Goal: Task Accomplishment & Management: Use online tool/utility

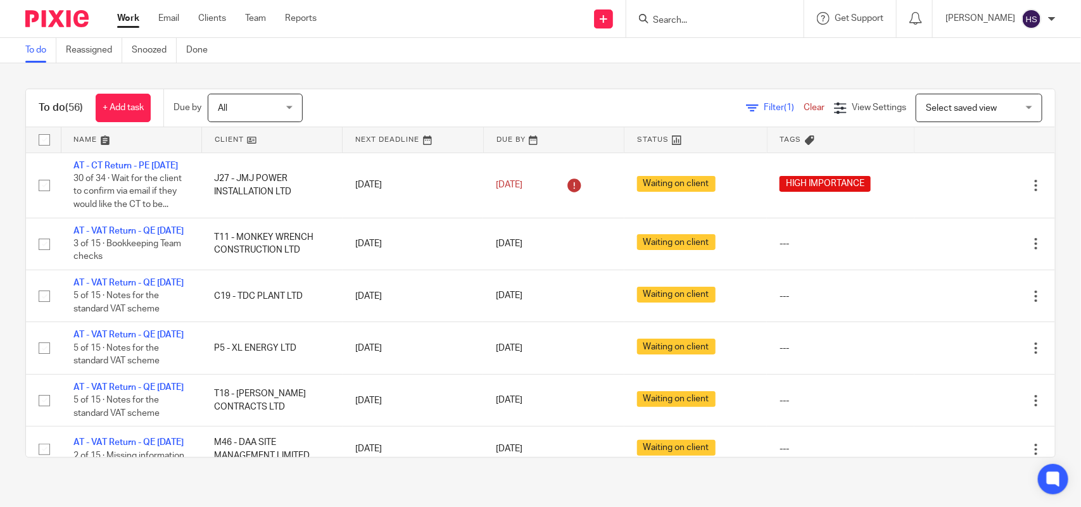
scroll to position [554, 0]
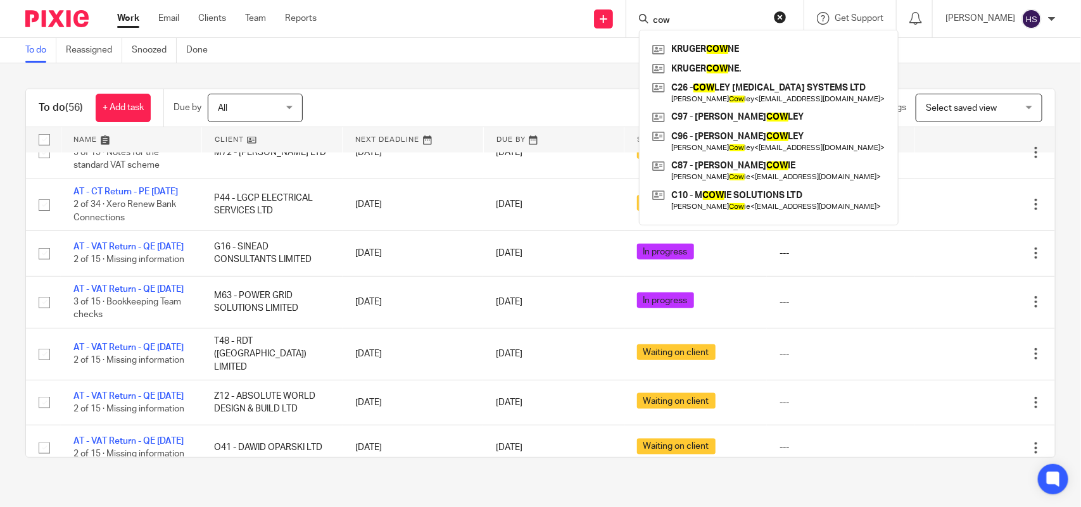
type input "cow"
click at [692, 16] on input "cow" at bounding box center [709, 20] width 114 height 11
click at [787, 19] on button "reset" at bounding box center [780, 17] width 13 height 13
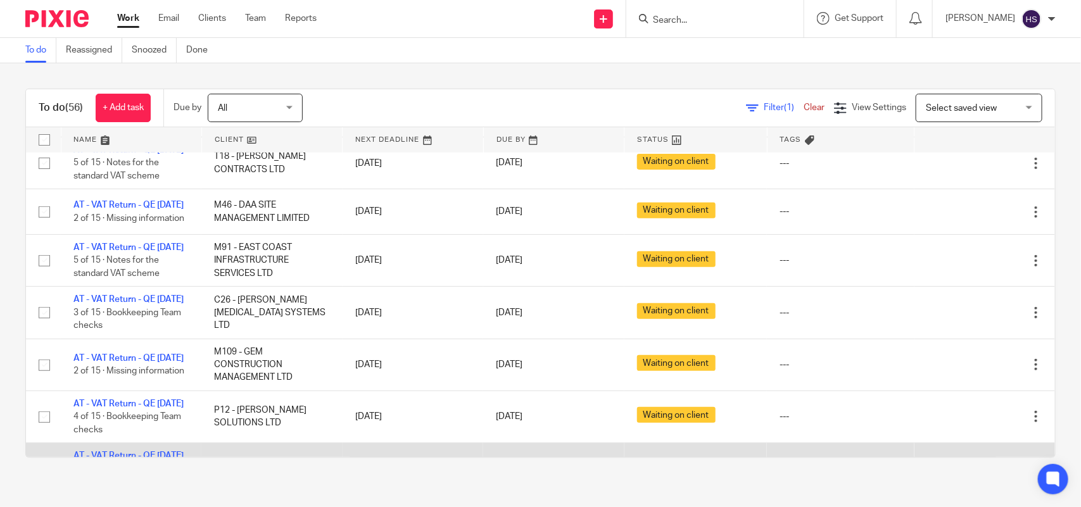
scroll to position [317, 0]
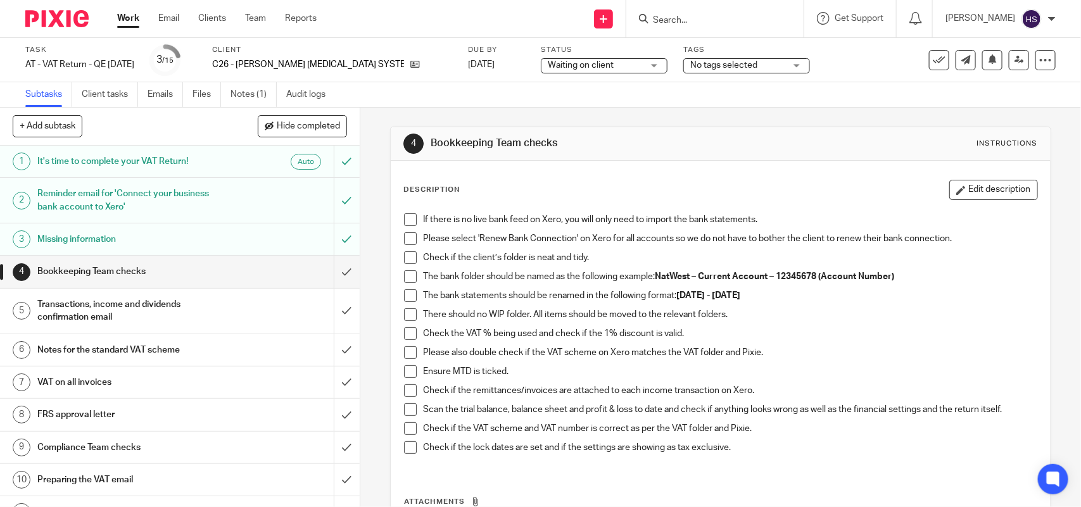
click at [404, 222] on span at bounding box center [410, 219] width 13 height 13
click at [412, 238] on span at bounding box center [410, 238] width 13 height 13
click at [404, 252] on span at bounding box center [410, 257] width 13 height 13
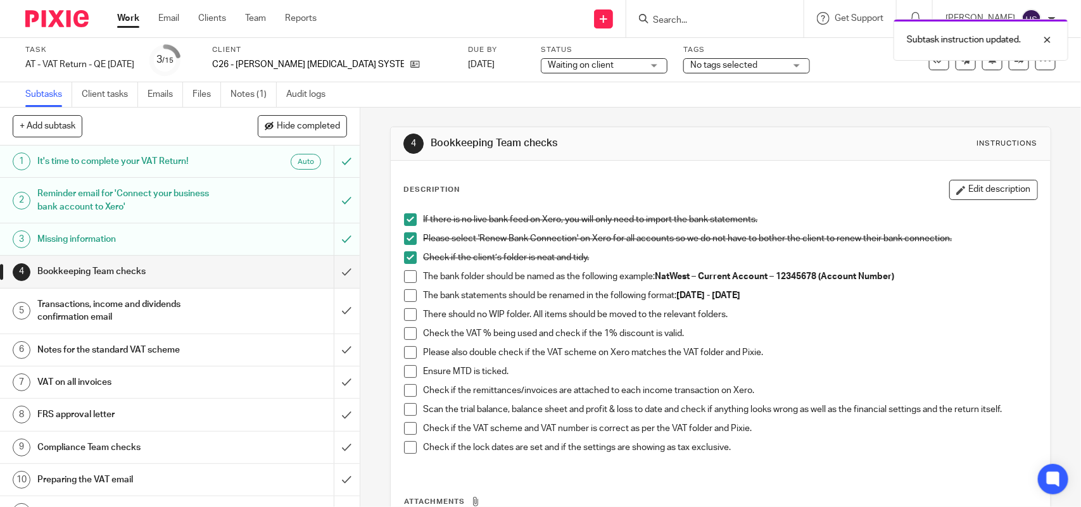
click at [404, 274] on span at bounding box center [410, 276] width 13 height 13
click at [407, 295] on span at bounding box center [410, 295] width 13 height 13
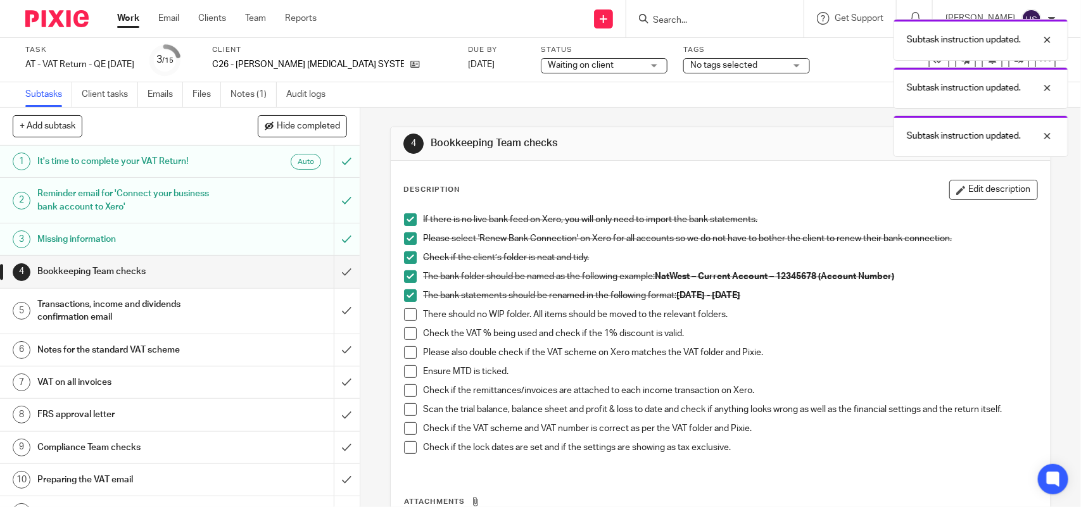
click at [407, 318] on span at bounding box center [410, 315] width 13 height 13
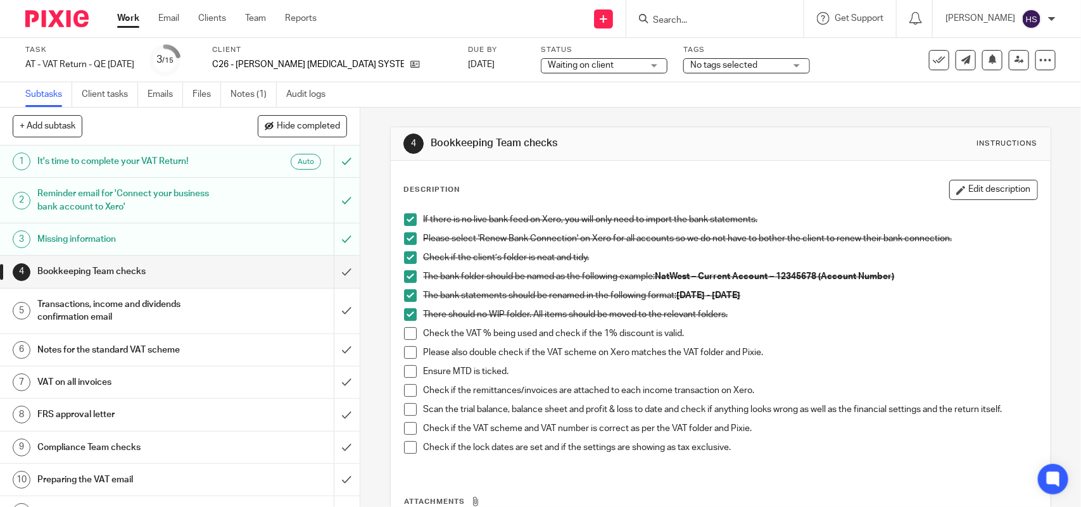
click at [404, 333] on span at bounding box center [410, 334] width 13 height 13
click at [404, 350] on span at bounding box center [410, 353] width 13 height 13
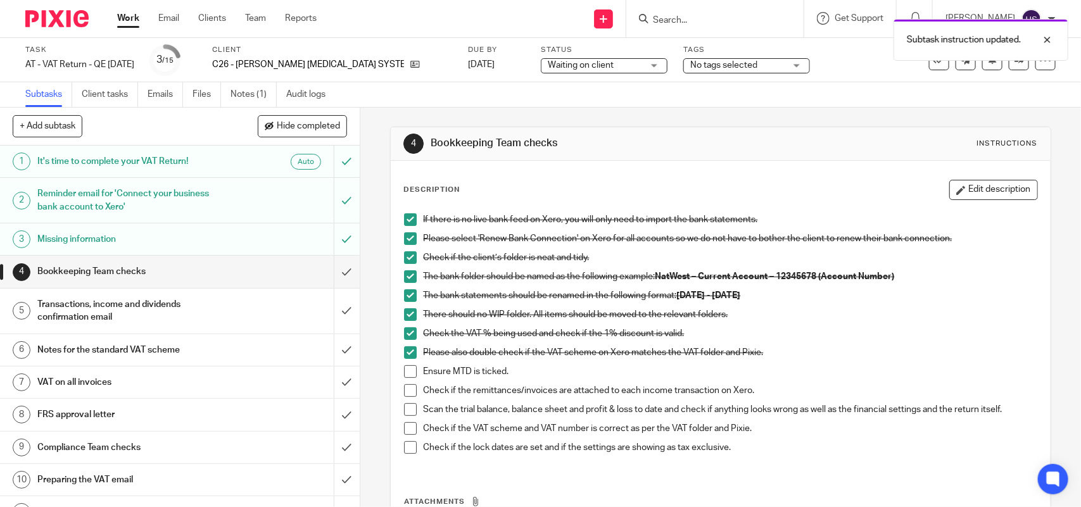
click at [407, 372] on span at bounding box center [410, 372] width 13 height 13
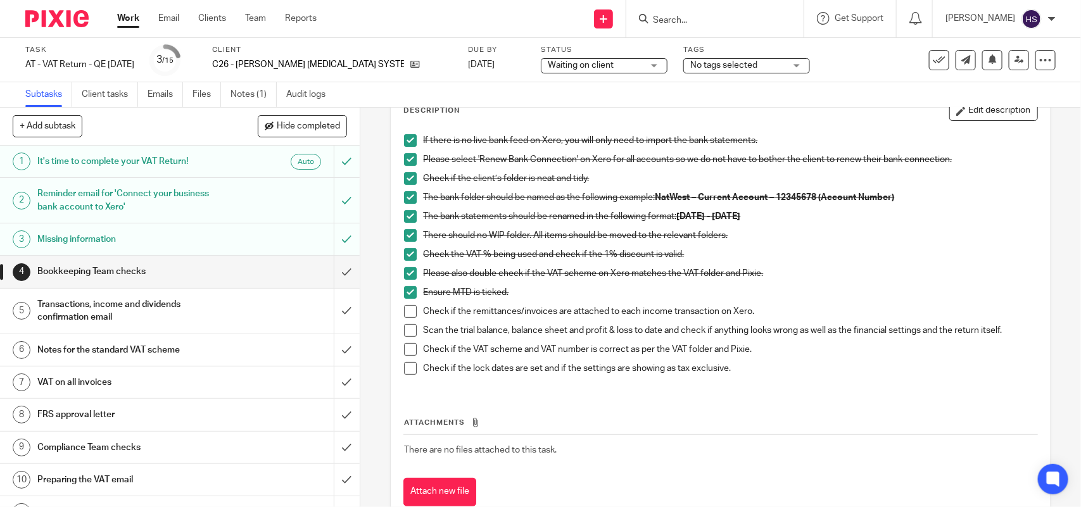
click at [405, 330] on span at bounding box center [410, 330] width 13 height 13
click at [404, 350] on span at bounding box center [410, 349] width 13 height 13
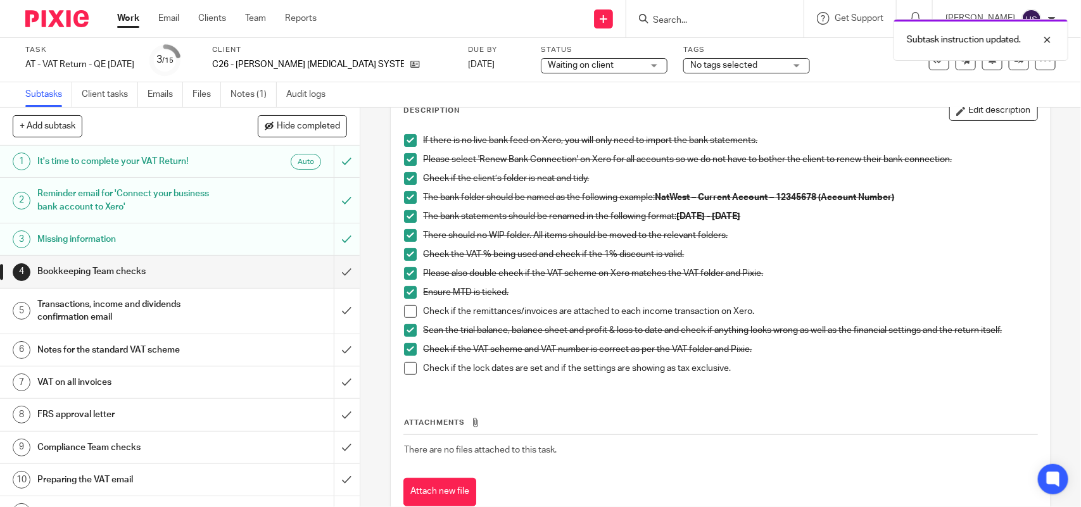
click at [405, 368] on span at bounding box center [410, 368] width 13 height 13
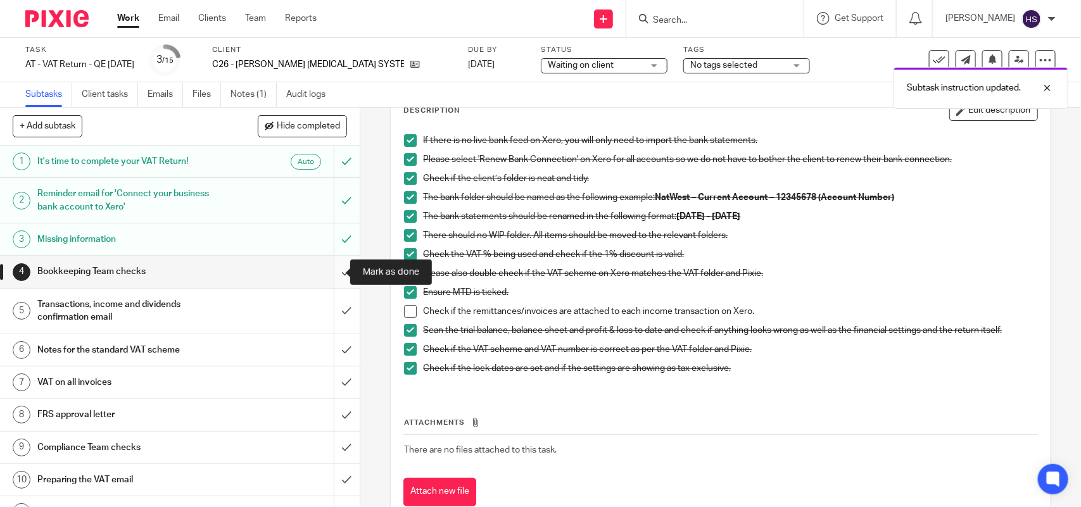
click at [336, 270] on input "submit" at bounding box center [180, 272] width 360 height 32
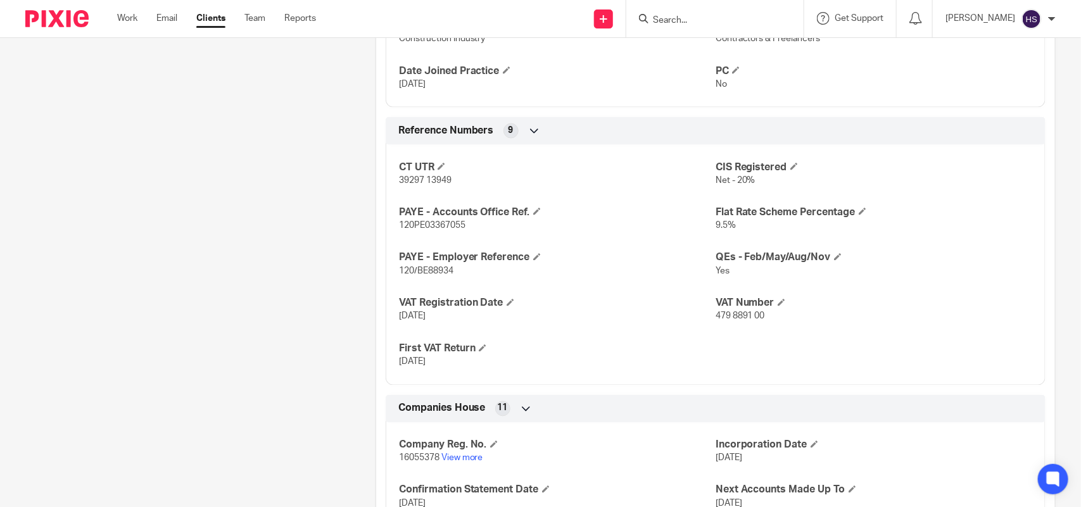
scroll to position [837, 0]
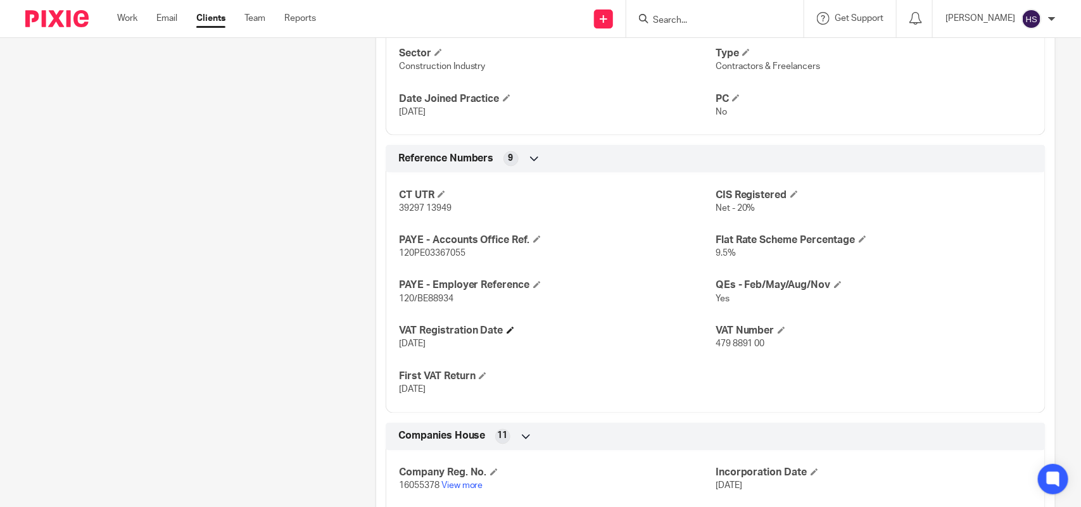
drag, startPoint x: 394, startPoint y: 334, endPoint x: 485, endPoint y: 338, distance: 91.3
click at [485, 338] on div "CT UTR 39297 13949 CIS Registered Net - 20% PAYE - Accounts Office Ref. 120PE03…" at bounding box center [716, 288] width 660 height 250
click at [474, 355] on div "CT UTR 39297 13949 CIS Registered Net - 20% PAYE - Accounts Office Ref. 120PE03…" at bounding box center [716, 288] width 660 height 250
click at [591, 312] on div "CT UTR 39297 13949 CIS Registered Net - 20% PAYE - Accounts Office Ref. 120PE03…" at bounding box center [716, 288] width 660 height 250
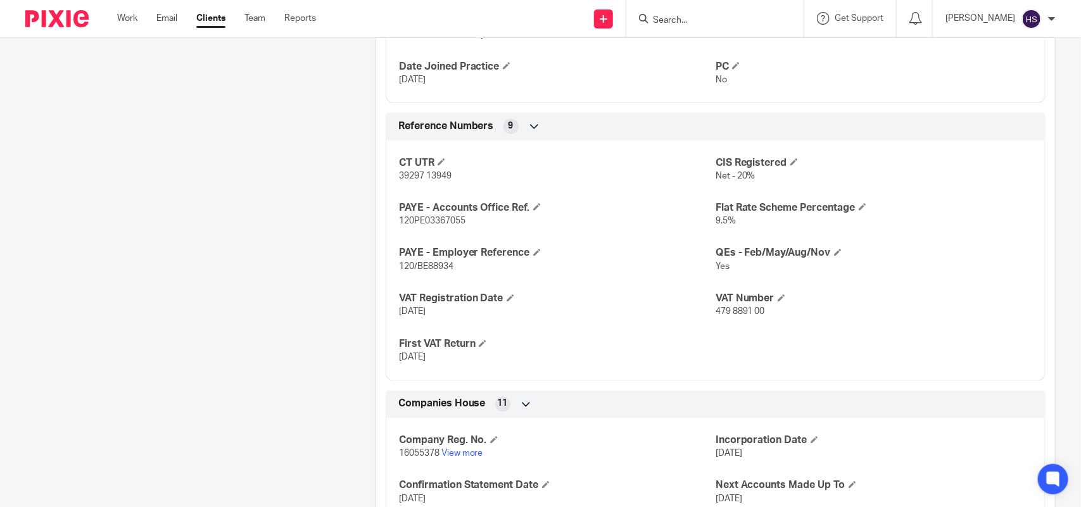
scroll to position [871, 0]
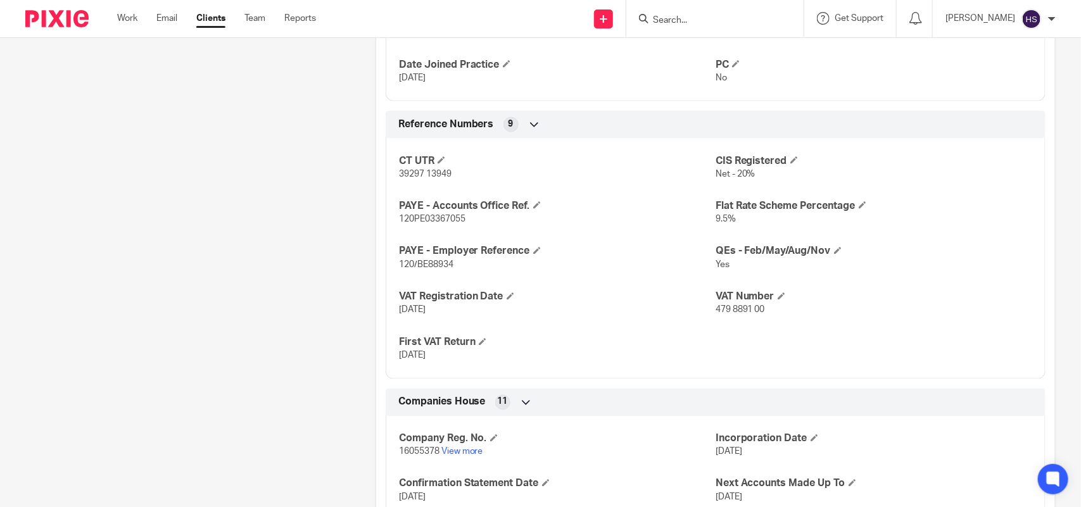
click at [811, 274] on div "CT UTR 39297 13949 CIS Registered Net - 20% PAYE - Accounts Office Ref. 120PE03…" at bounding box center [716, 254] width 660 height 250
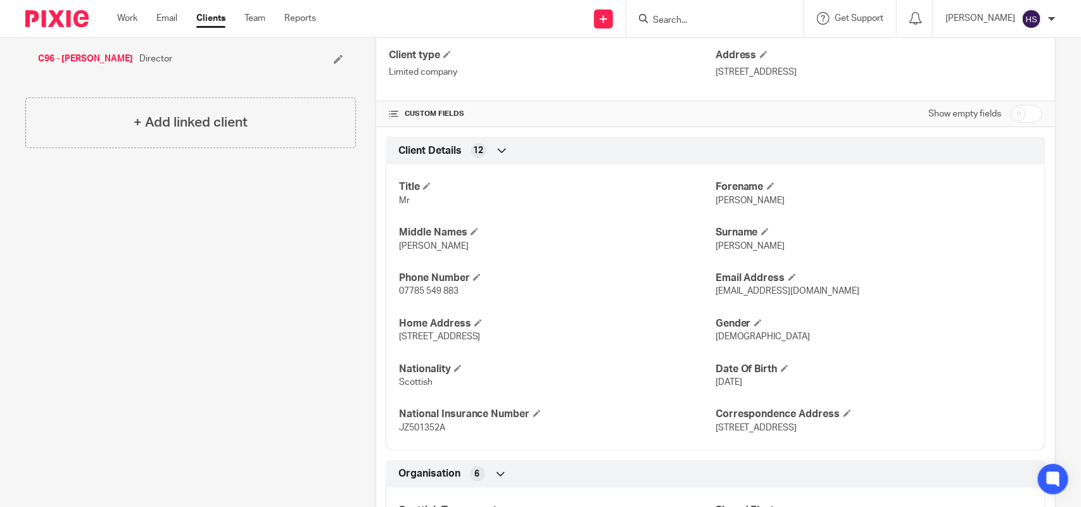
scroll to position [317, 0]
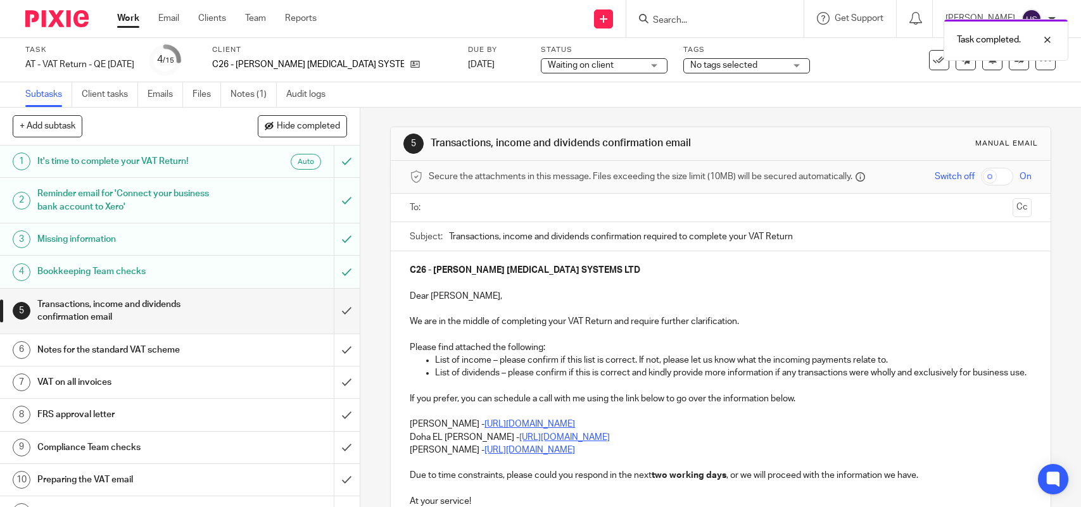
click at [630, 64] on div "Waiting on client Waiting on client" at bounding box center [604, 65] width 127 height 15
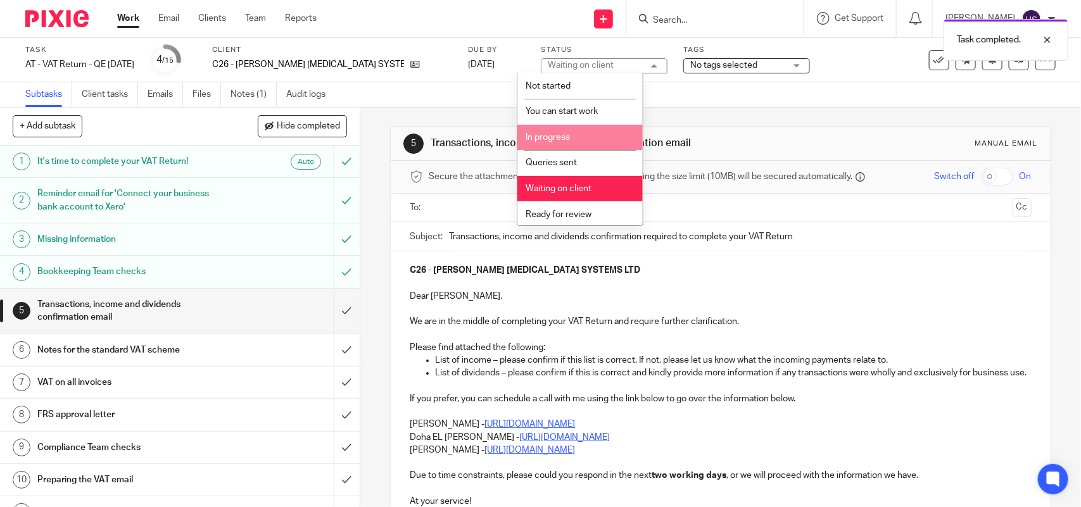
click at [590, 137] on li "In progress" at bounding box center [580, 138] width 125 height 26
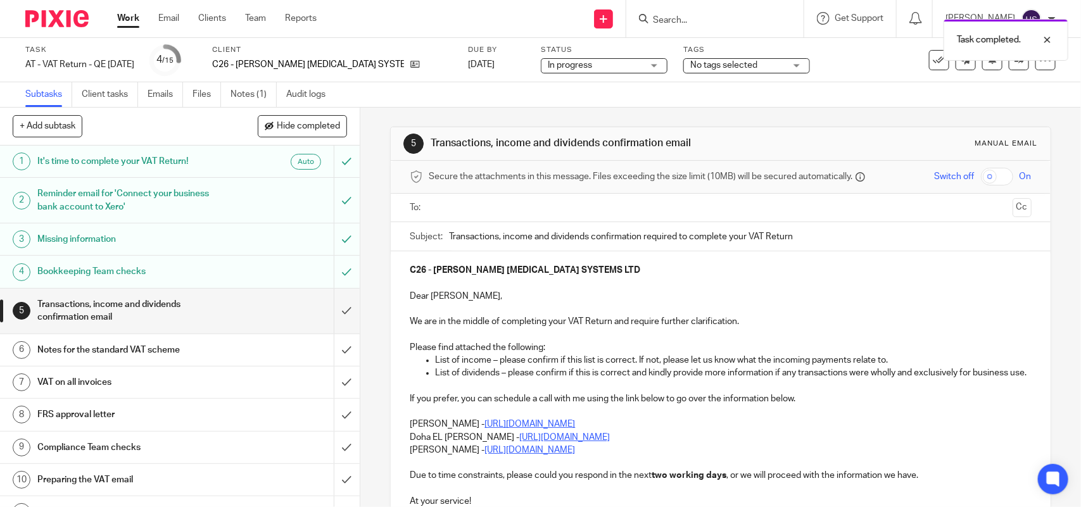
click at [708, 105] on div "Subtasks Client tasks Emails Files Notes (1) Audit logs" at bounding box center [540, 94] width 1081 height 25
drag, startPoint x: 418, startPoint y: 359, endPoint x: 685, endPoint y: 345, distance: 267.7
click at [685, 345] on div "C26 - [PERSON_NAME] [MEDICAL_DATA] SYSTEMS LTD Dear [PERSON_NAME], We are in th…" at bounding box center [720, 397] width 659 height 292
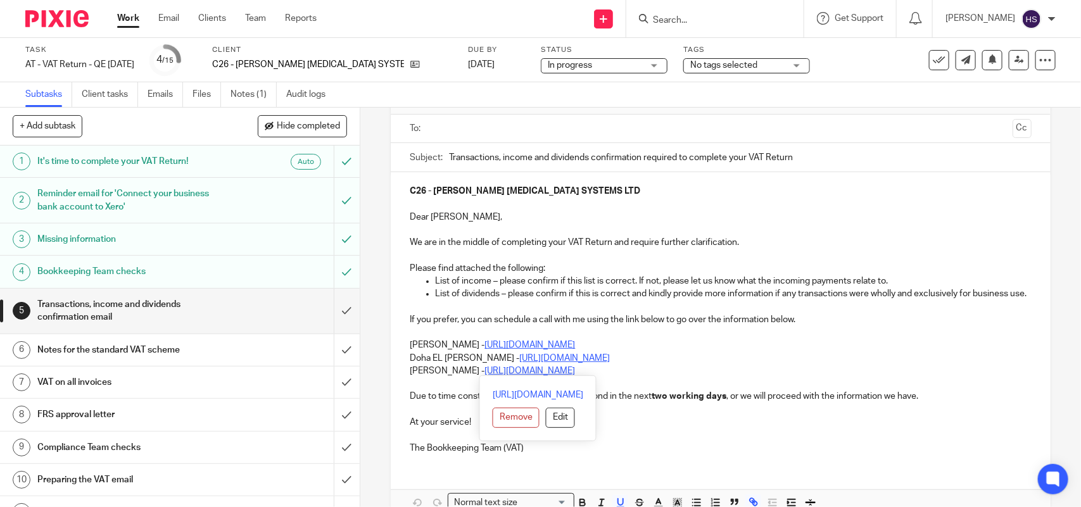
drag, startPoint x: 405, startPoint y: 357, endPoint x: 663, endPoint y: 375, distance: 258.5
click at [663, 375] on div "C26 - COWLEY HIGH VOLTAGE SYSTEMS LTD Dear Hugh, We are in the middle of comple…" at bounding box center [720, 318] width 659 height 292
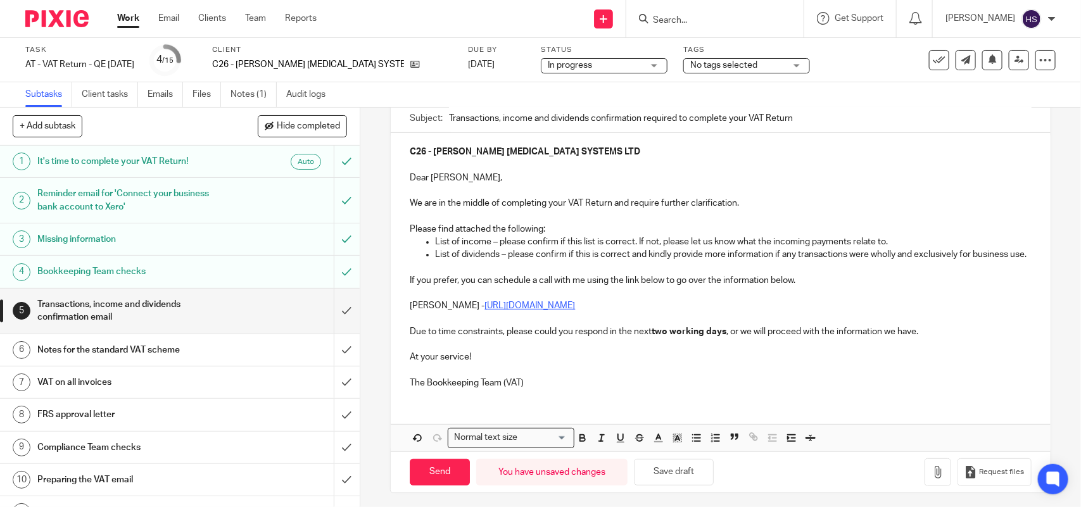
scroll to position [138, 0]
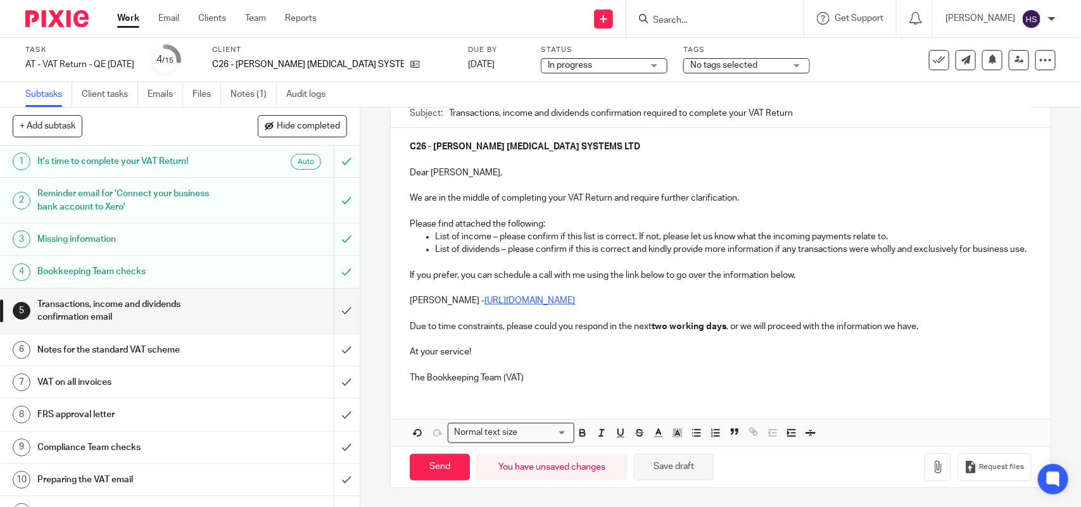
click at [673, 478] on button "Save draft" at bounding box center [674, 467] width 80 height 27
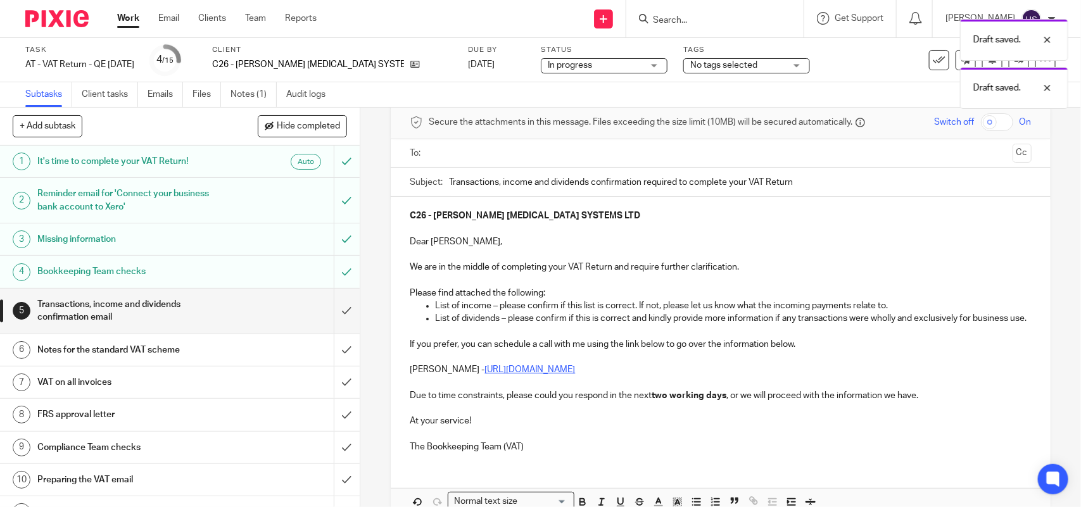
scroll to position [0, 0]
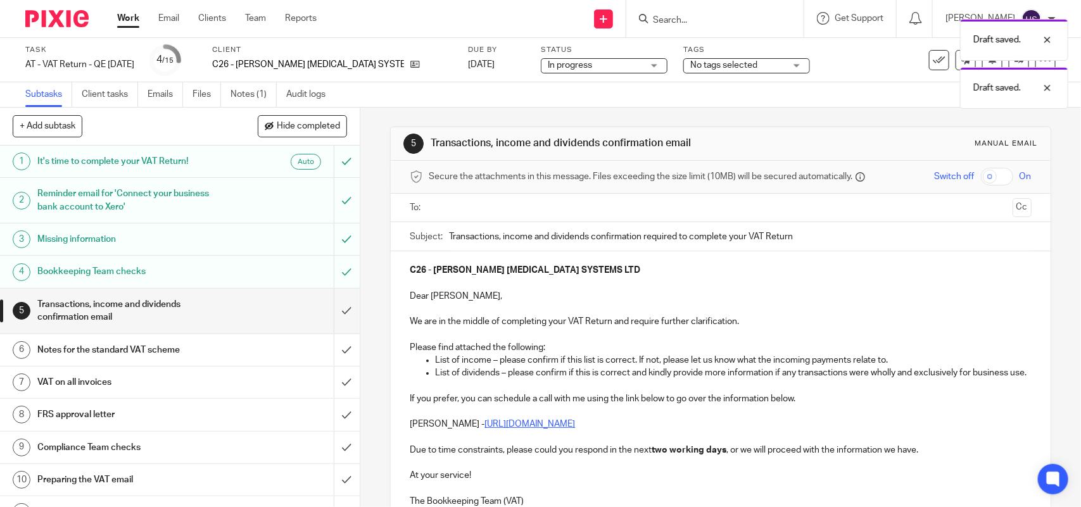
drag, startPoint x: 426, startPoint y: 144, endPoint x: 696, endPoint y: 147, distance: 269.2
click at [696, 147] on h1 "Transactions, income and dividends confirmation email" at bounding box center [589, 143] width 317 height 13
copy h1 "Transactions, income and dividends confirmation email"
click at [462, 206] on input "text" at bounding box center [720, 208] width 574 height 15
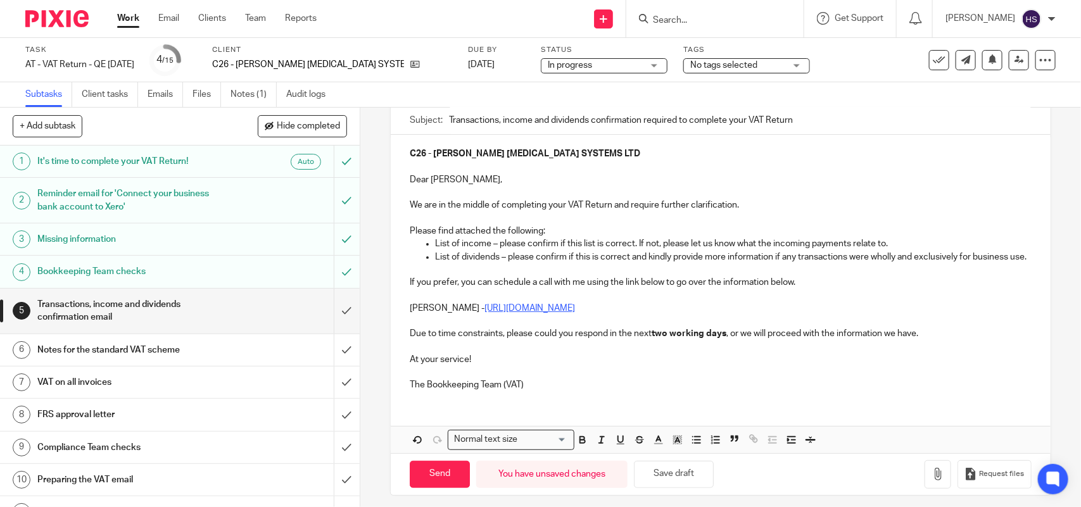
scroll to position [141, 0]
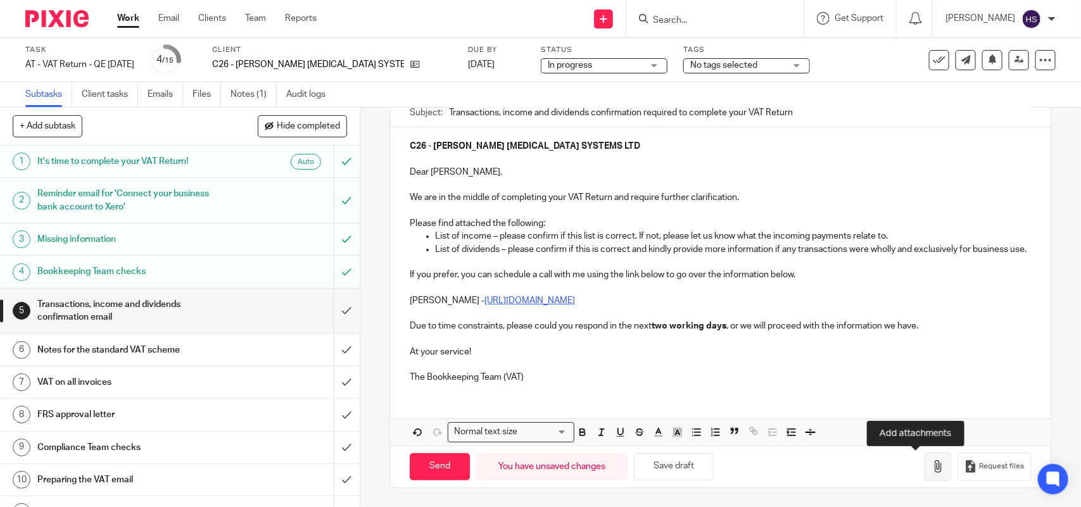
click at [925, 466] on button "button" at bounding box center [938, 467] width 27 height 29
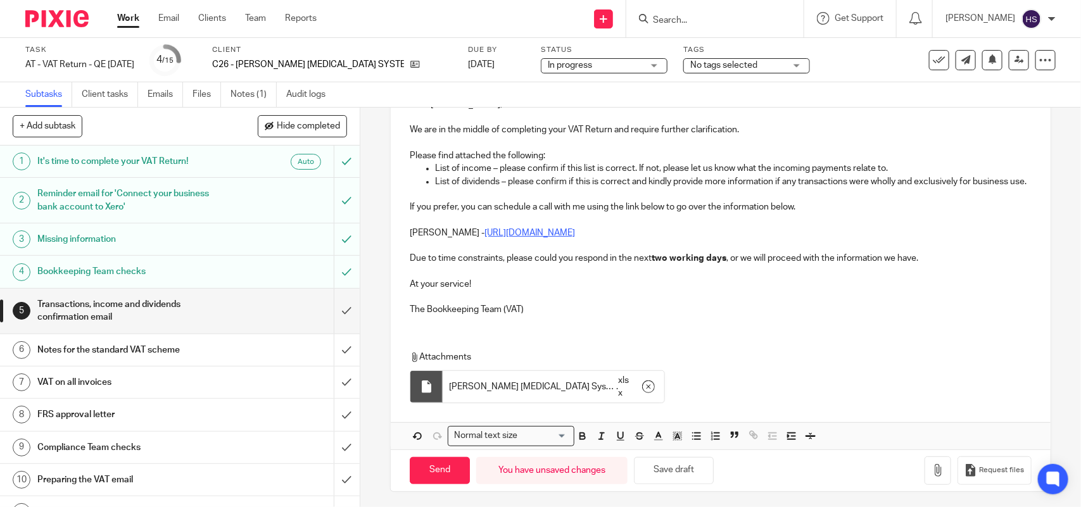
scroll to position [213, 0]
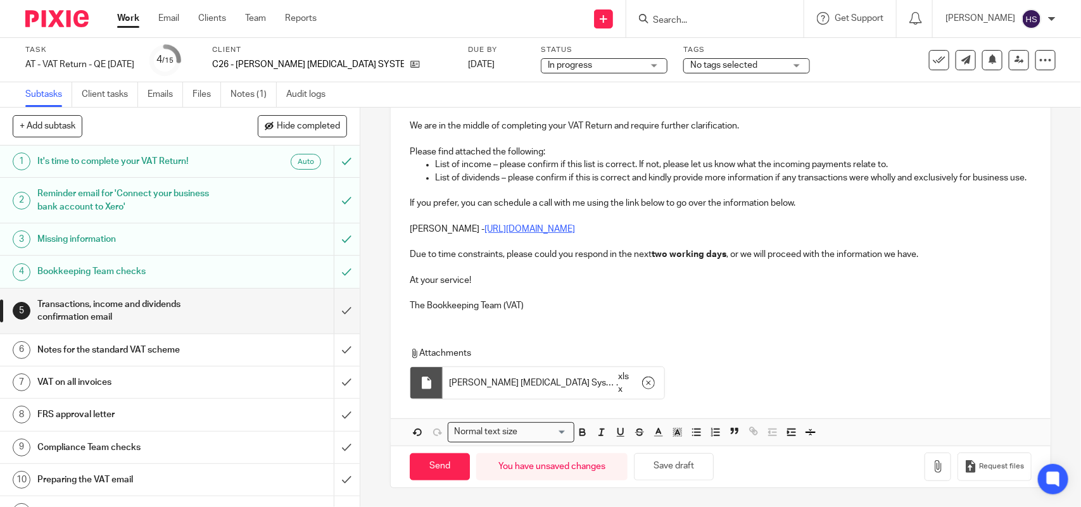
click at [798, 210] on p at bounding box center [720, 216] width 621 height 13
click at [682, 478] on button "Save draft" at bounding box center [674, 467] width 80 height 27
click at [682, 477] on button "Save draft" at bounding box center [674, 467] width 80 height 27
click at [675, 468] on button "Save draft" at bounding box center [674, 467] width 80 height 27
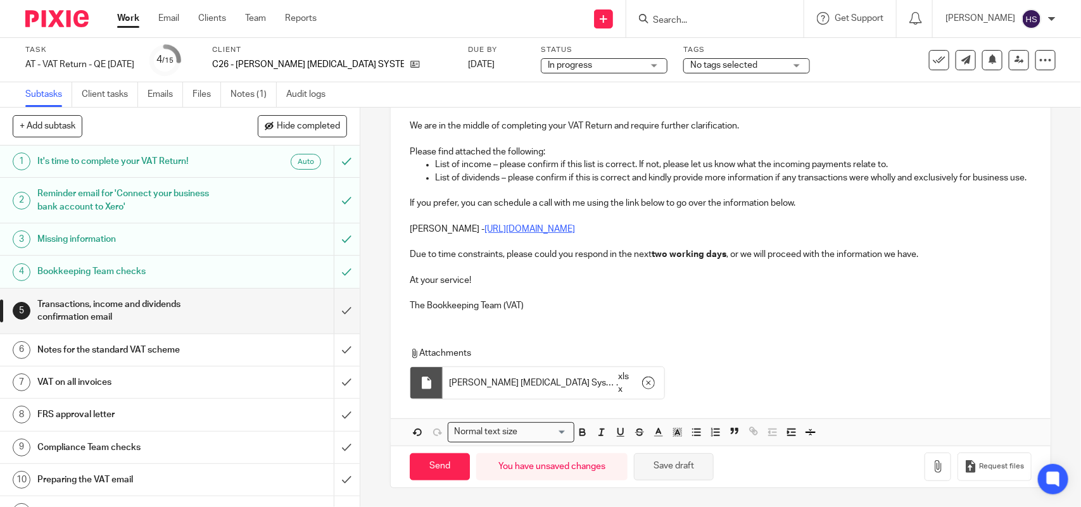
click at [675, 468] on button "Save draft" at bounding box center [674, 467] width 80 height 27
click at [799, 201] on p "If you prefer, you can schedule a call with me using the link below to go over …" at bounding box center [720, 203] width 621 height 13
click at [680, 464] on button "Save draft" at bounding box center [674, 467] width 80 height 27
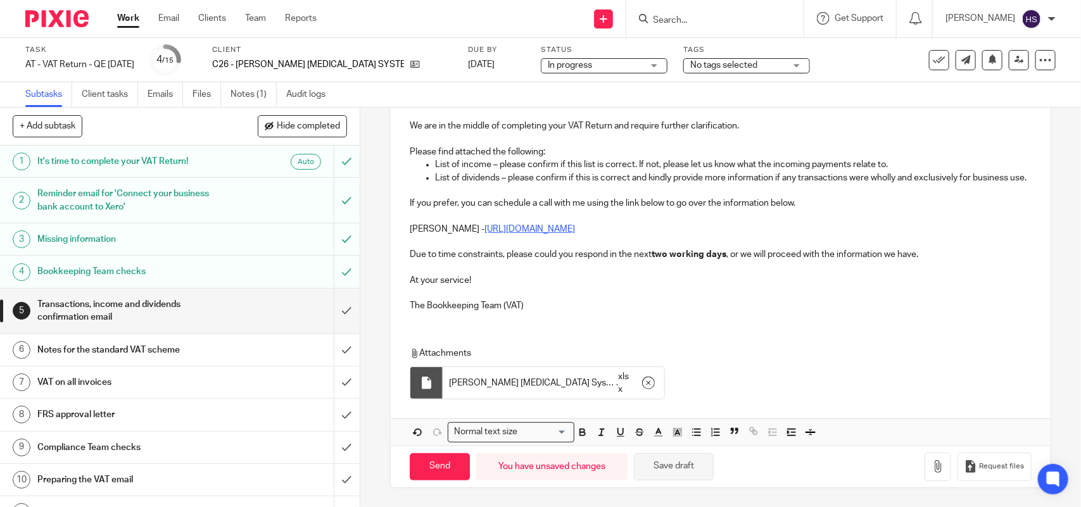
click at [680, 464] on button "Save draft" at bounding box center [674, 467] width 80 height 27
click at [682, 470] on button "Save draft" at bounding box center [674, 467] width 80 height 27
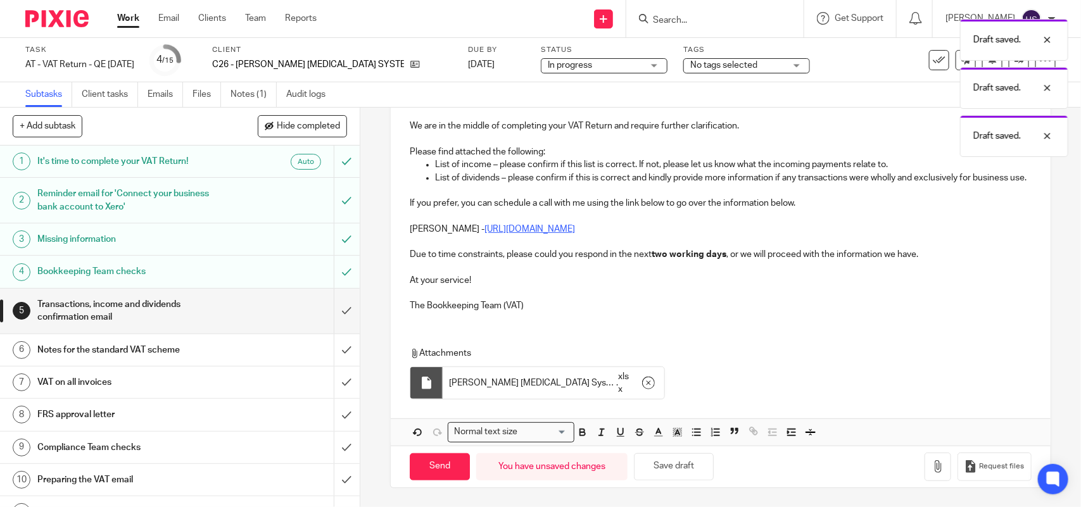
click at [923, 251] on p "Due to time constraints, please could you respond in the next two working days …" at bounding box center [720, 254] width 621 height 13
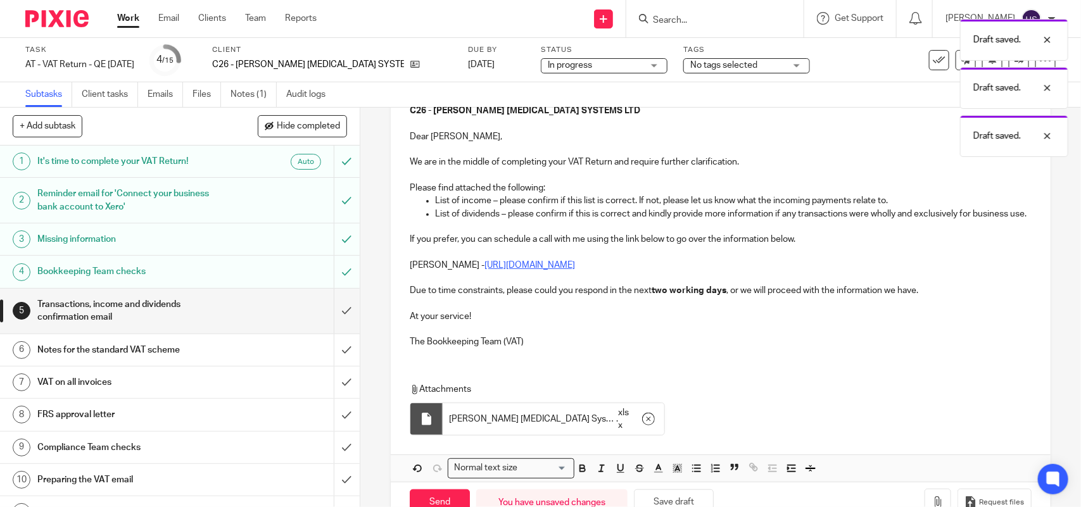
scroll to position [134, 0]
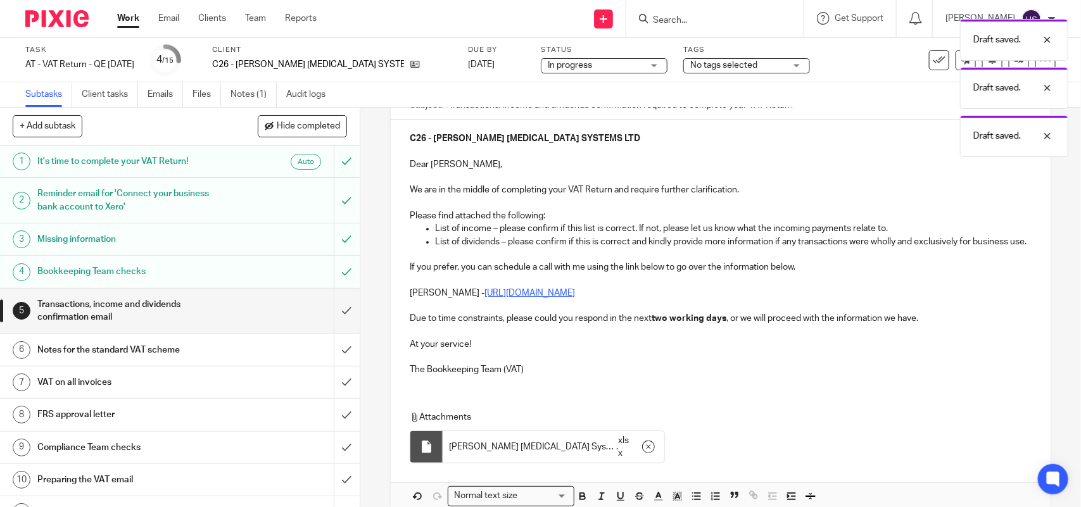
click at [803, 274] on p "If you prefer, you can schedule a call with me using the link below to go over …" at bounding box center [720, 267] width 621 height 13
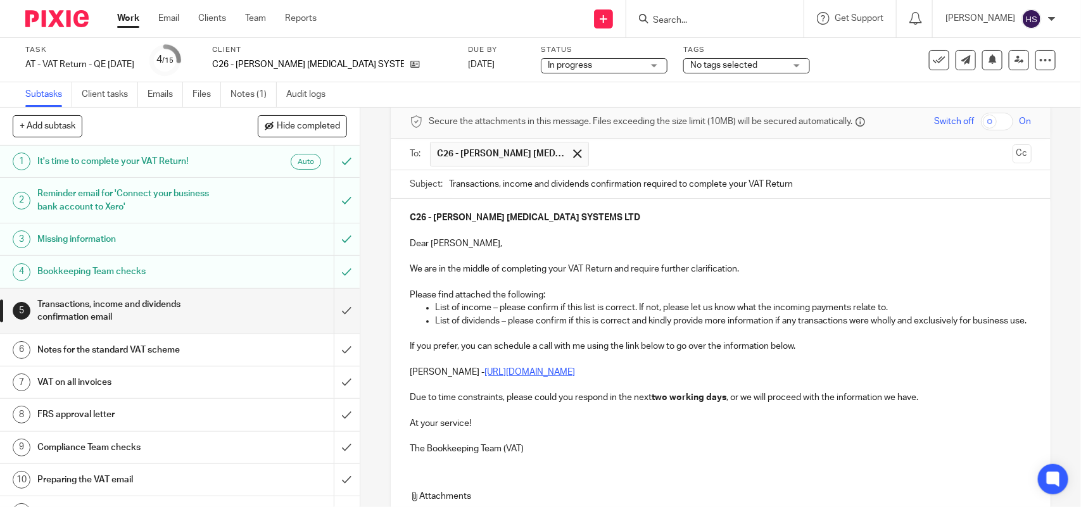
scroll to position [0, 0]
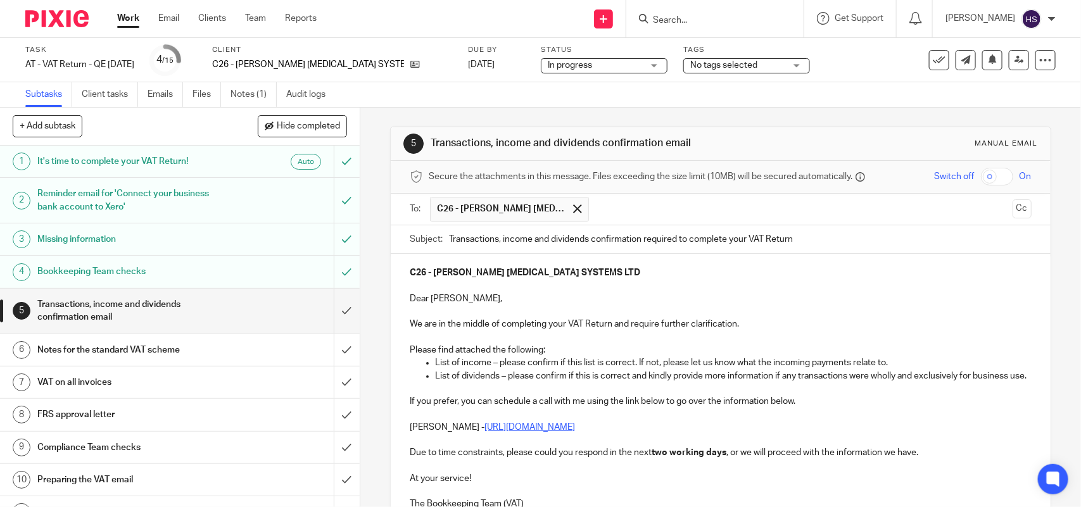
click at [739, 323] on p "We are in the middle of completing your VAT Return and require further clarific…" at bounding box center [720, 324] width 621 height 13
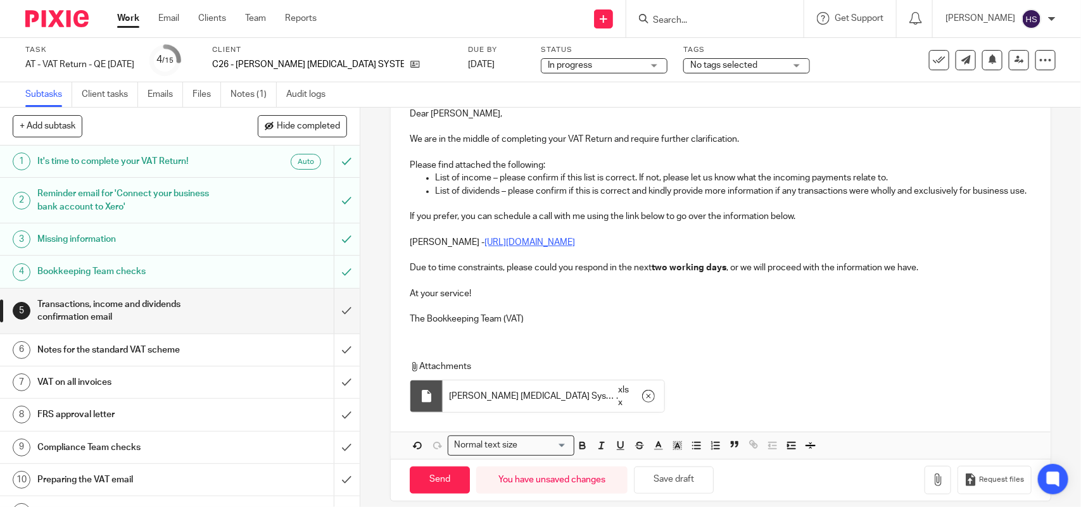
scroll to position [213, 0]
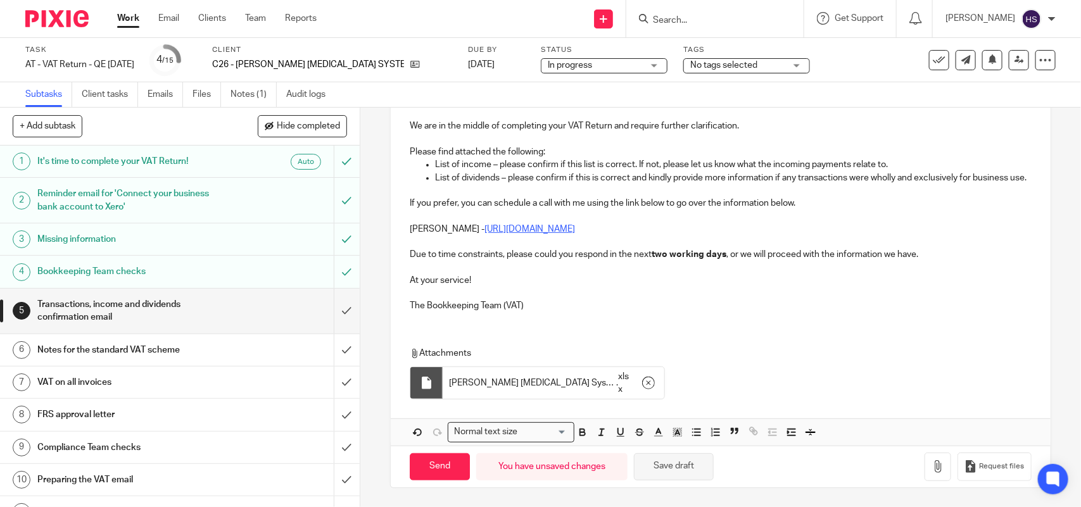
click at [673, 470] on button "Save draft" at bounding box center [674, 467] width 80 height 27
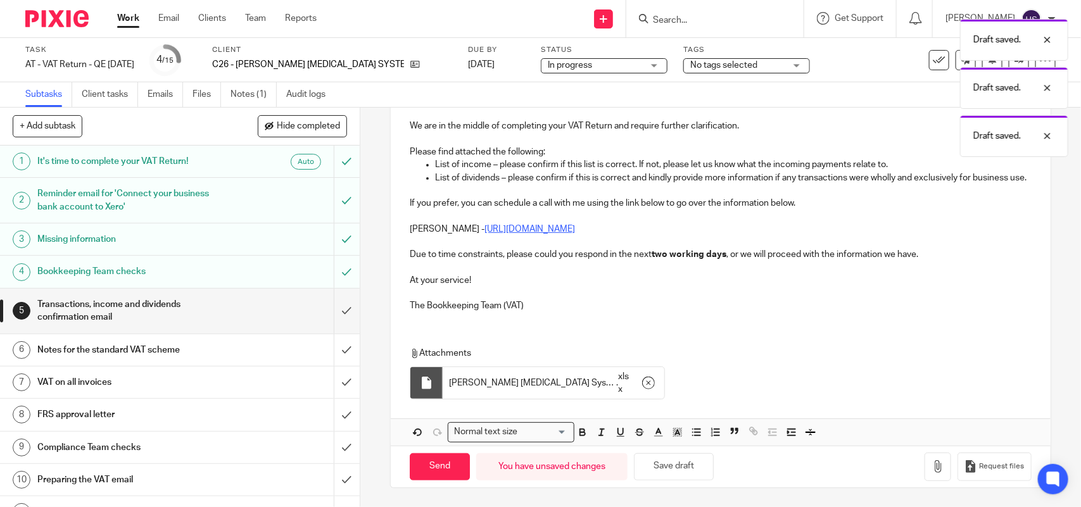
drag, startPoint x: 531, startPoint y: 306, endPoint x: 552, endPoint y: 309, distance: 21.7
click at [531, 306] on p "The Bookkeeping Team (VAT)" at bounding box center [720, 306] width 621 height 13
click at [923, 258] on p "Due to time constraints, please could you respond in the next two working days …" at bounding box center [720, 254] width 621 height 13
click at [808, 203] on p "If you prefer, you can schedule a call with me using the link below to go over …" at bounding box center [720, 203] width 621 height 13
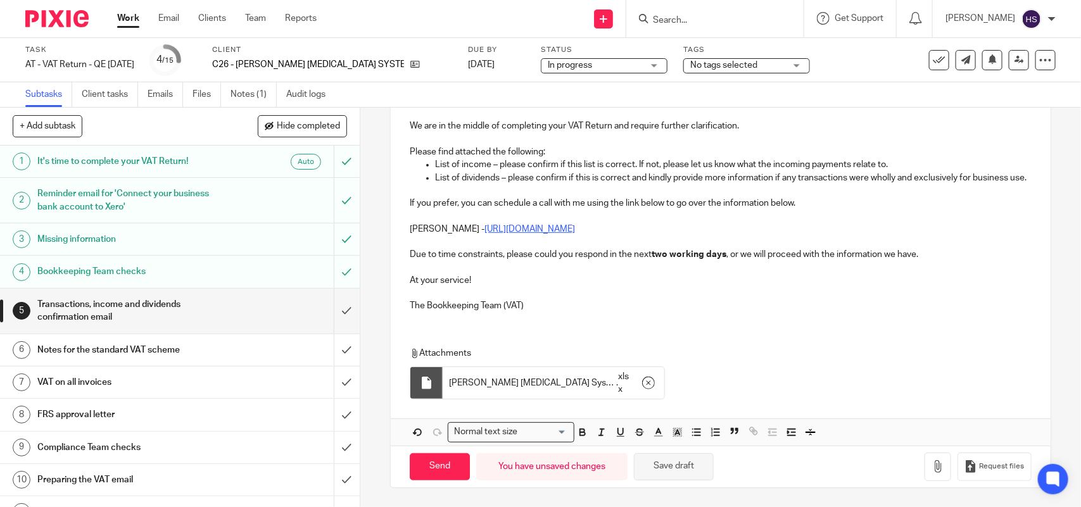
click at [689, 472] on button "Save draft" at bounding box center [674, 467] width 80 height 27
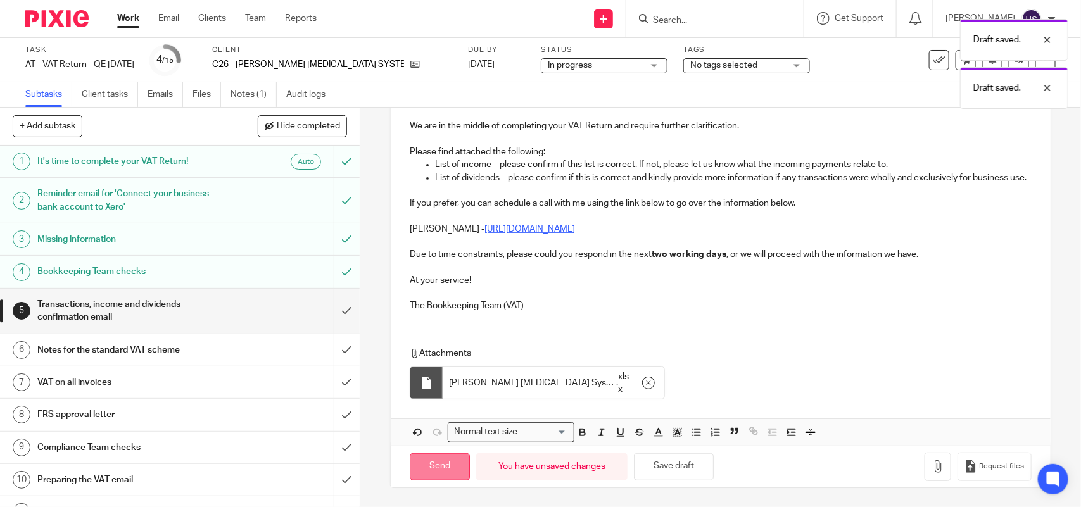
click at [429, 460] on input "Send" at bounding box center [440, 467] width 60 height 27
type input "Sent"
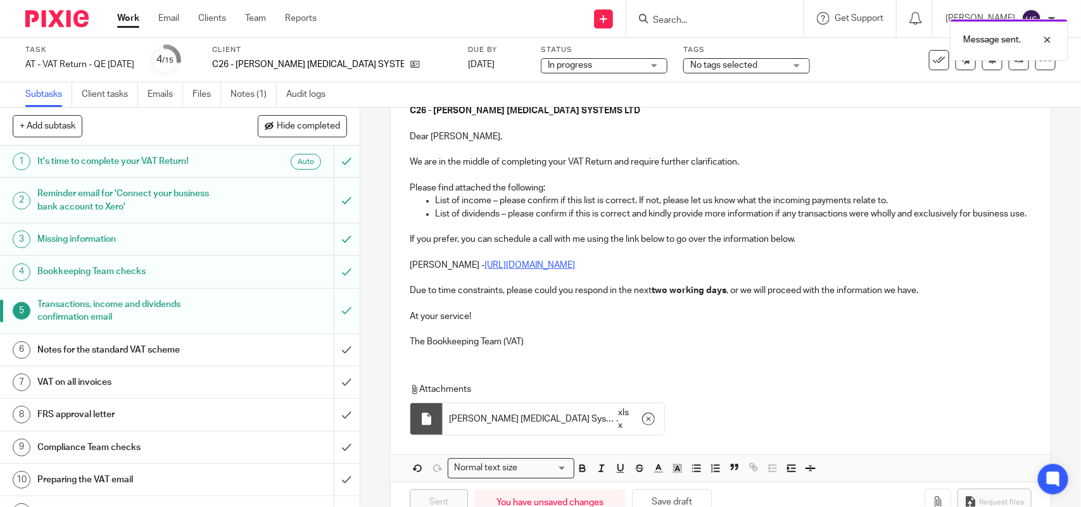
scroll to position [134, 0]
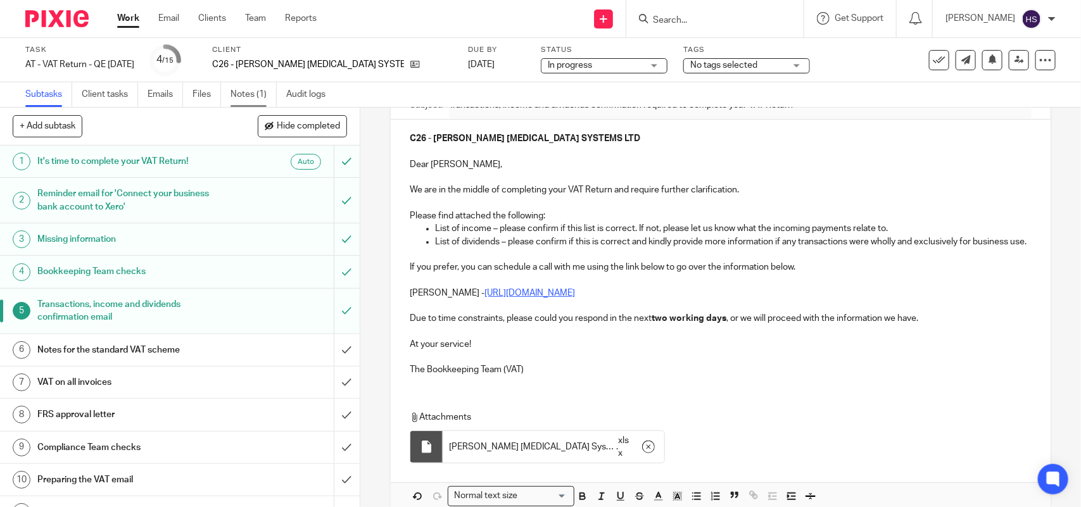
click at [263, 92] on link "Notes (1)" at bounding box center [254, 94] width 46 height 25
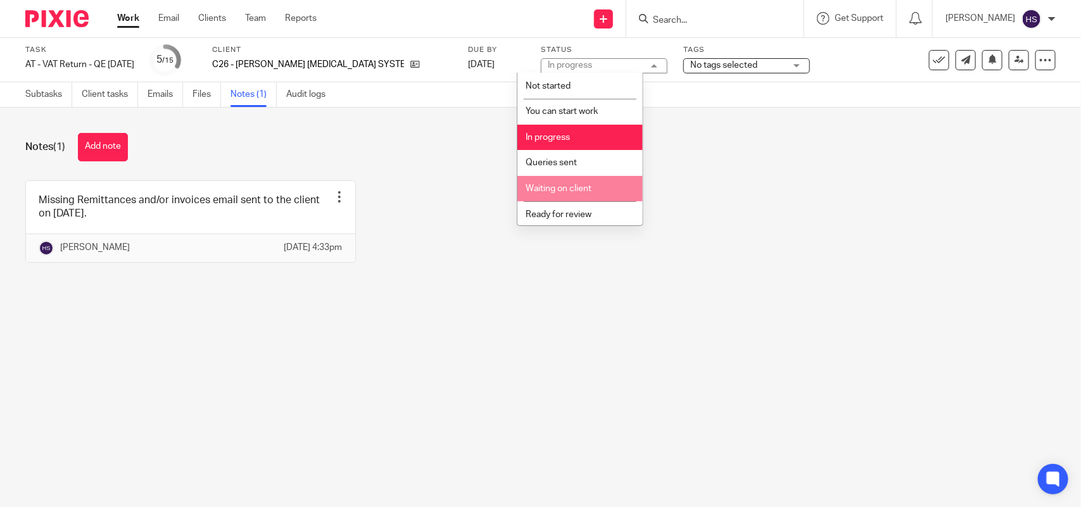
click at [584, 176] on li "Waiting on client" at bounding box center [580, 189] width 125 height 26
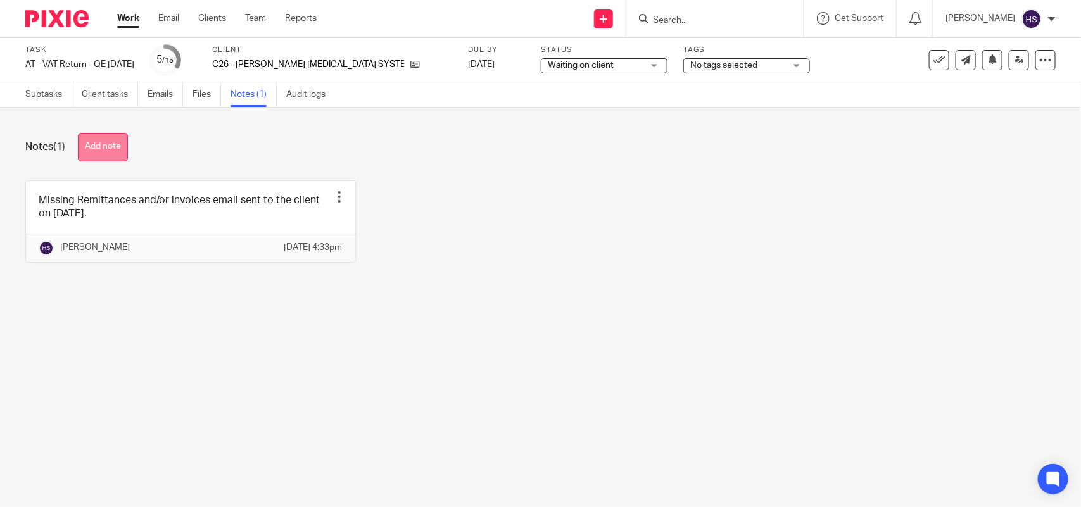
click at [111, 146] on button "Add note" at bounding box center [103, 147] width 50 height 29
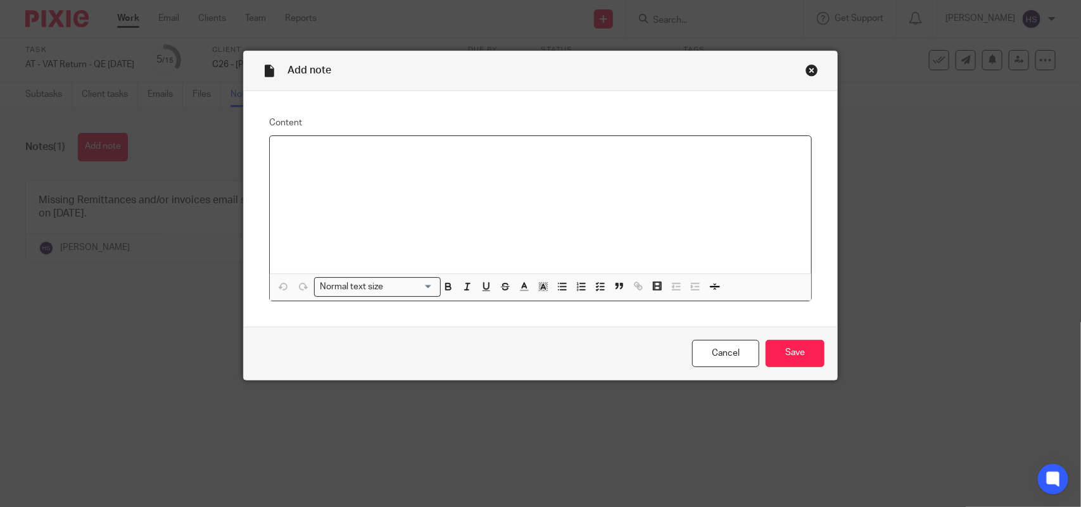
click at [330, 152] on p at bounding box center [540, 152] width 521 height 13
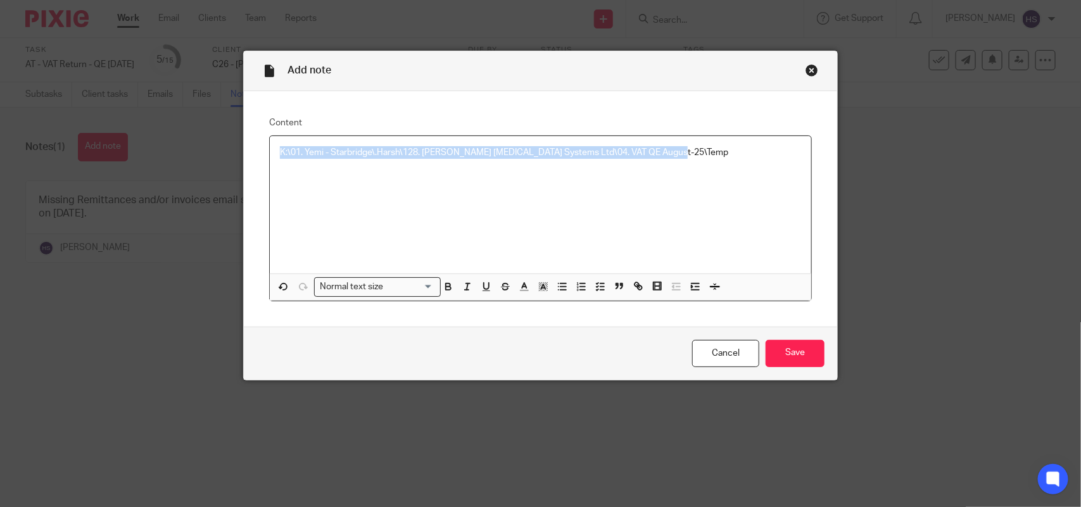
drag, startPoint x: 678, startPoint y: 149, endPoint x: 226, endPoint y: 153, distance: 451.7
click at [226, 153] on div "Add note Content K:\01. Yemi - Starbridge\.Harsh\128. [PERSON_NAME] [MEDICAL_DA…" at bounding box center [540, 253] width 1081 height 507
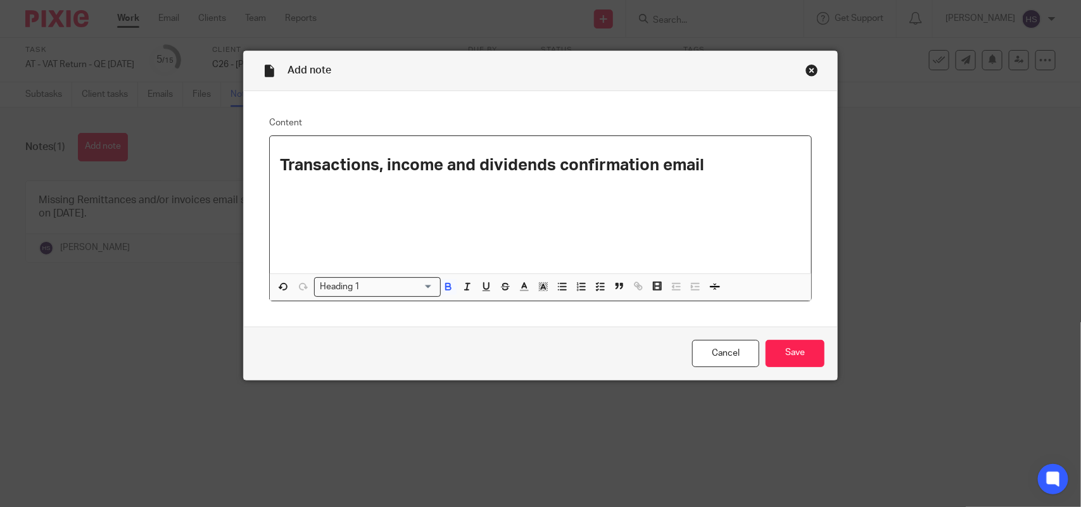
click at [401, 285] on input "Search for option" at bounding box center [398, 287] width 69 height 13
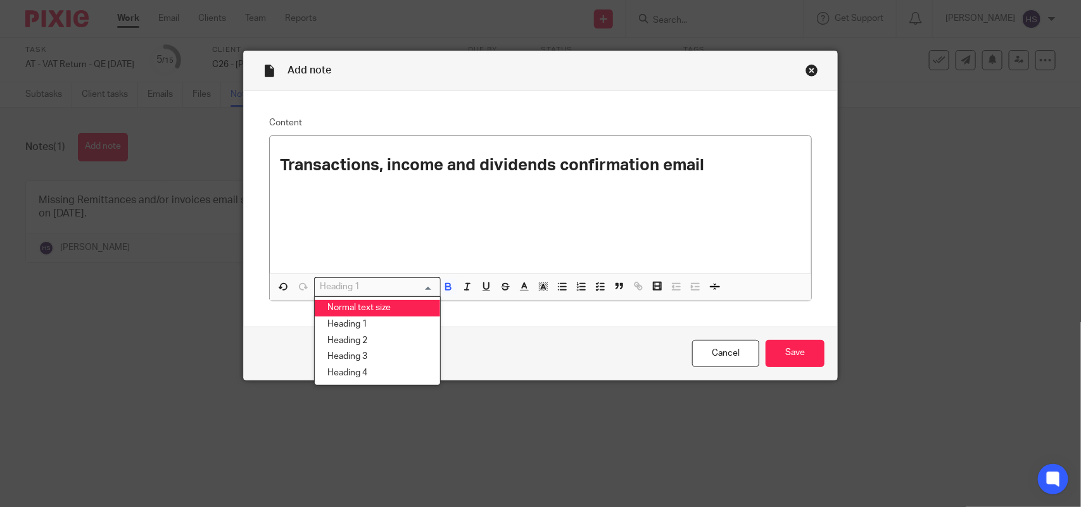
click at [394, 310] on li "Normal text size" at bounding box center [377, 308] width 125 height 16
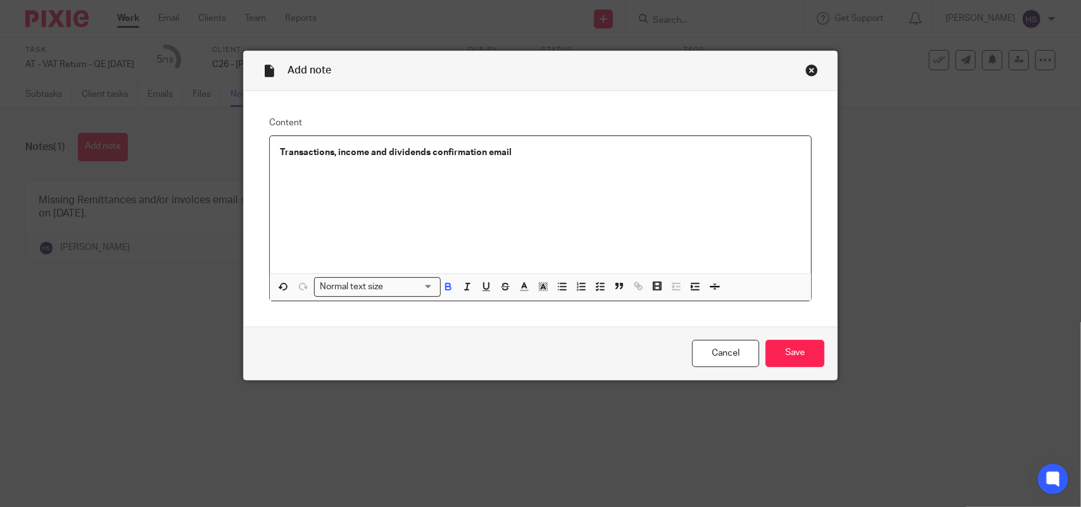
click at [524, 158] on p "Transactions, income and dividends confirmation email" at bounding box center [540, 152] width 521 height 13
drag, startPoint x: 273, startPoint y: 150, endPoint x: 654, endPoint y: 162, distance: 381.5
click at [654, 162] on div "Transactions, income and dividends confirmation email sent to the client on [DA…" at bounding box center [541, 204] width 542 height 137
click at [443, 290] on icon "button" at bounding box center [448, 286] width 11 height 11
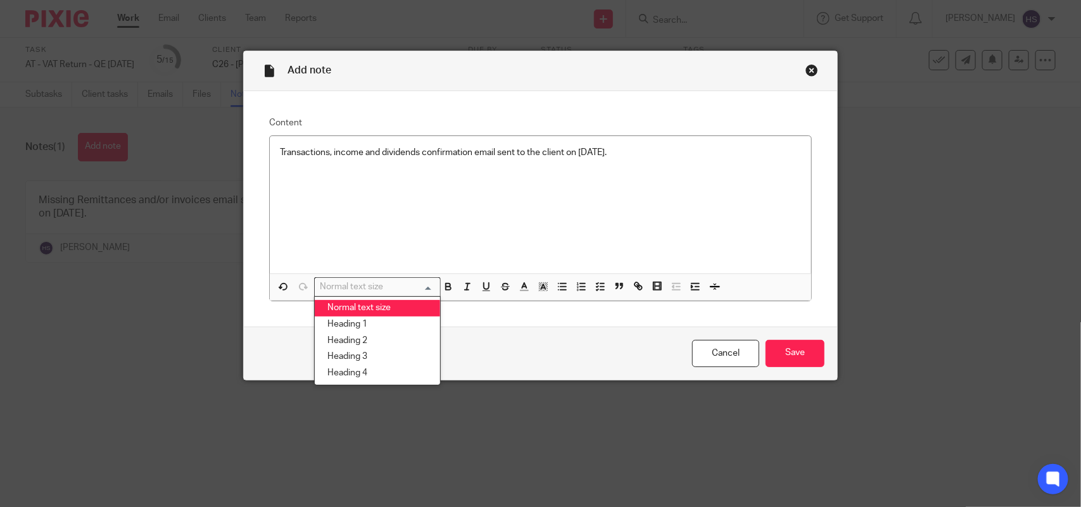
click at [381, 279] on div "Normal text size" at bounding box center [375, 286] width 120 height 16
click at [601, 290] on line "button" at bounding box center [603, 290] width 4 height 0
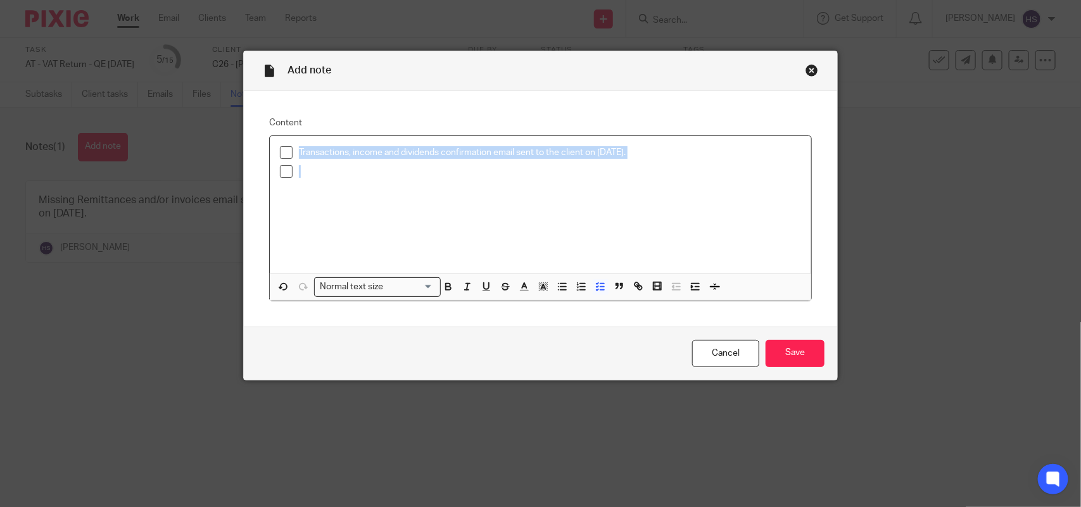
click at [312, 181] on div at bounding box center [550, 174] width 502 height 19
click at [803, 358] on input "Save" at bounding box center [795, 353] width 59 height 27
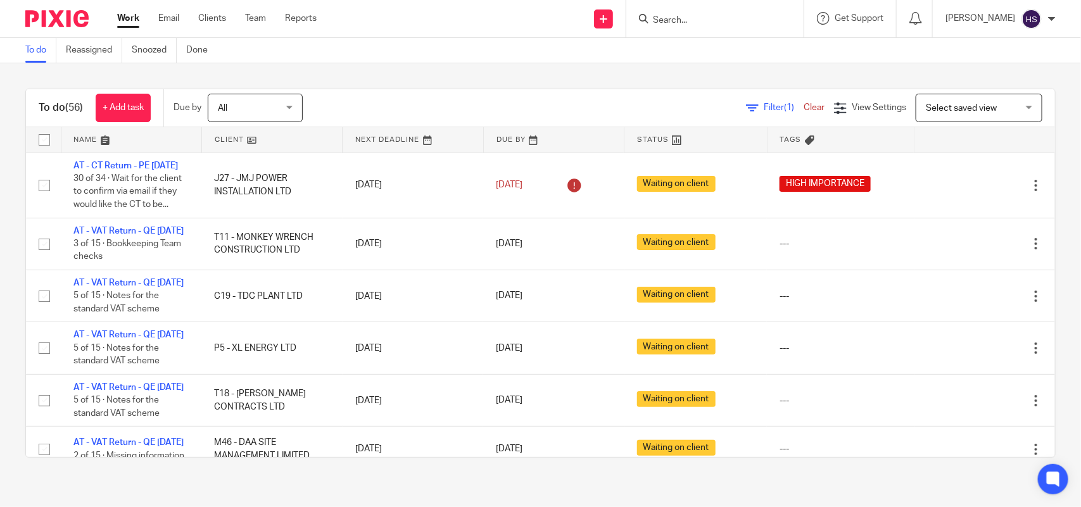
scroll to position [317, 0]
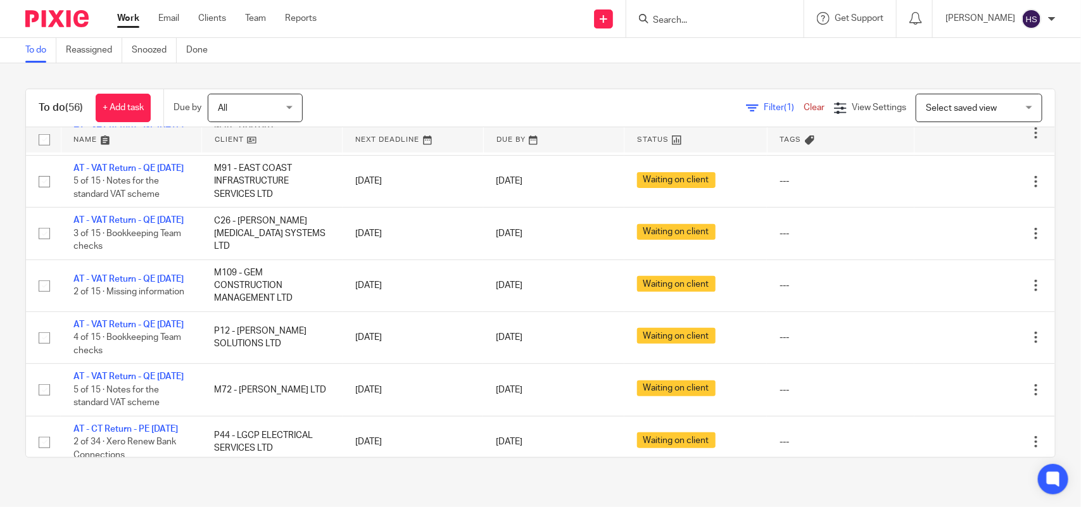
click at [521, 105] on div "Filter (1) Clear View Settings View Settings (1) Filters Clear Save Manage save…" at bounding box center [690, 108] width 730 height 29
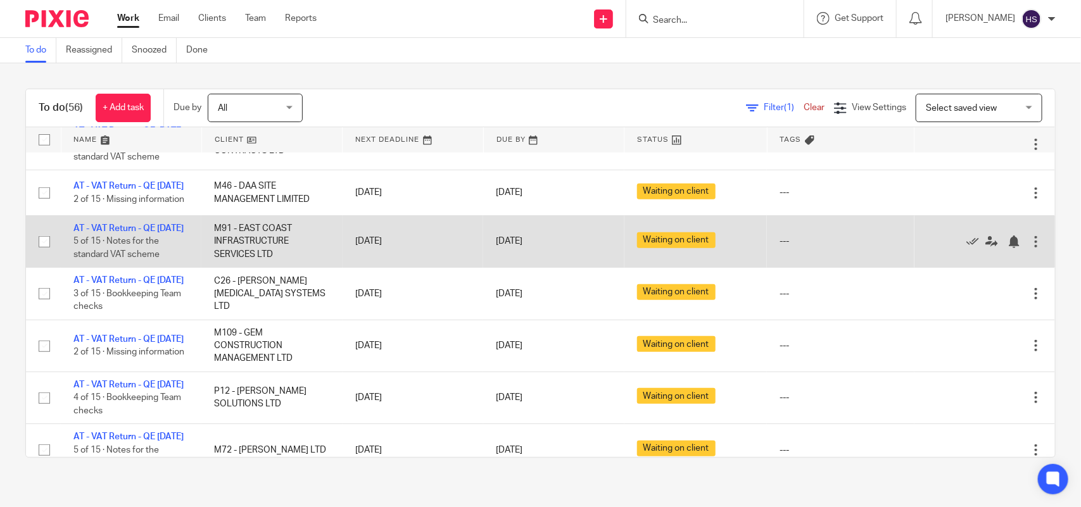
scroll to position [0, 0]
